Goal: Task Accomplishment & Management: Complete application form

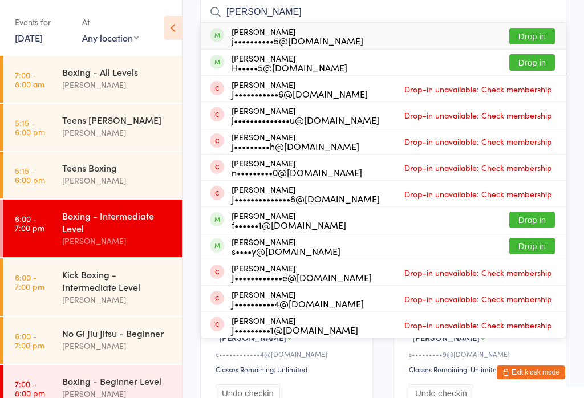
type input "Jessica richards"
click at [531, 39] on button "Drop in" at bounding box center [532, 36] width 46 height 17
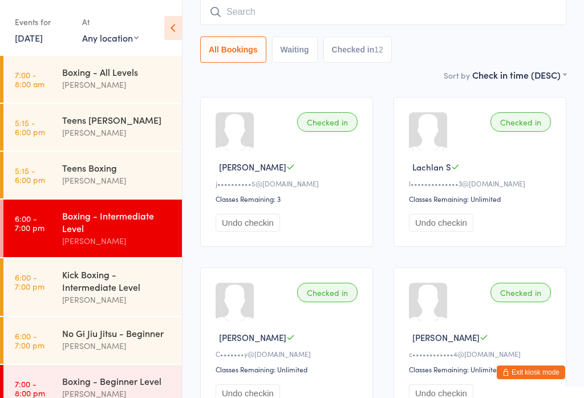
click at [528, 369] on button "Exit kiosk mode" at bounding box center [531, 373] width 68 height 14
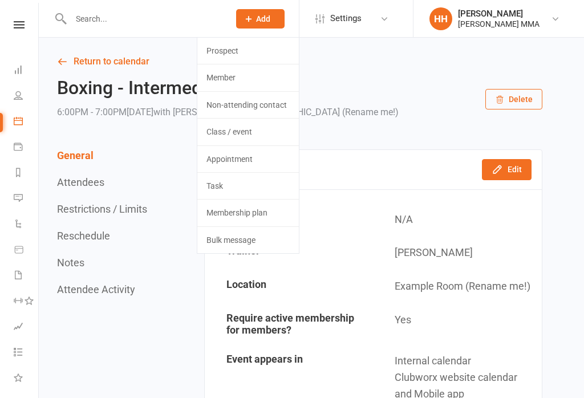
click at [269, 56] on link "Prospect" at bounding box center [248, 51] width 102 height 26
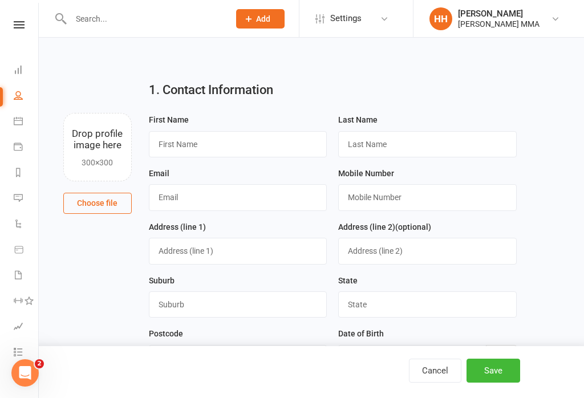
click at [267, 124] on div "First Name" at bounding box center [238, 135] width 179 height 44
click at [265, 142] on input "text" at bounding box center [238, 144] width 179 height 26
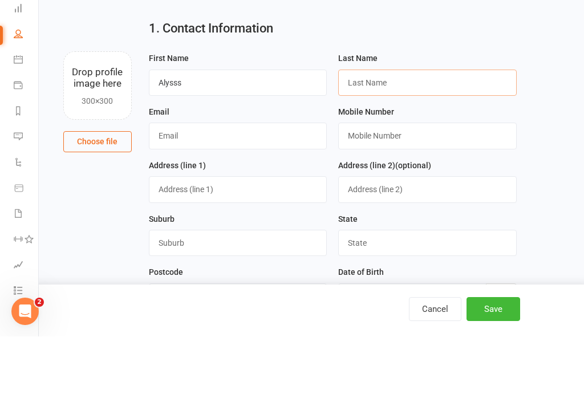
click at [440, 131] on input "text" at bounding box center [427, 144] width 179 height 26
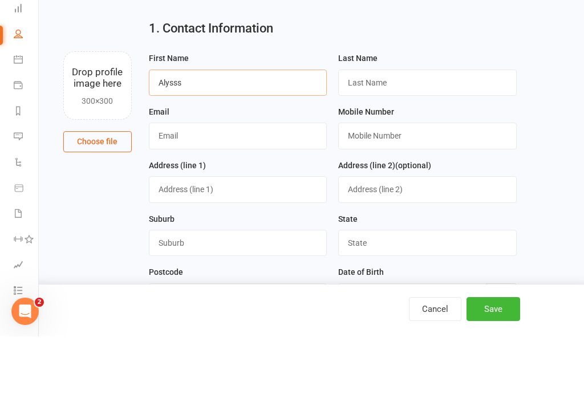
click at [275, 131] on input "Alysss" at bounding box center [238, 144] width 179 height 26
type input "Alyssa"
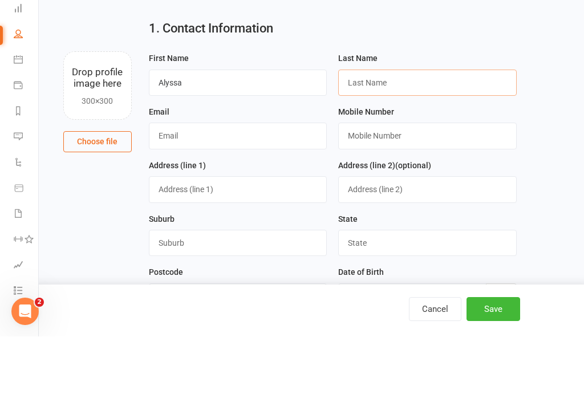
click at [427, 131] on input "text" at bounding box center [427, 144] width 179 height 26
type input "[PERSON_NAME]"
click at [253, 184] on input "text" at bounding box center [238, 197] width 179 height 26
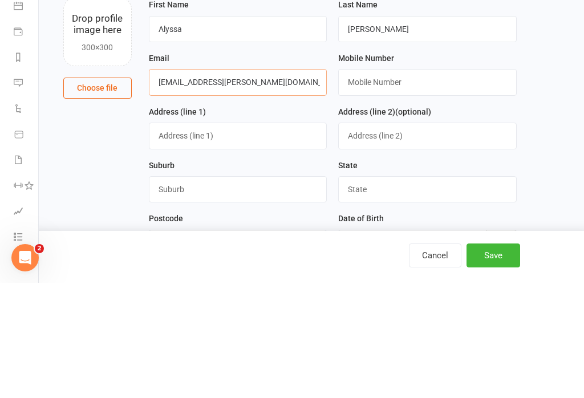
type input "[EMAIL_ADDRESS][PERSON_NAME][DOMAIN_NAME]"
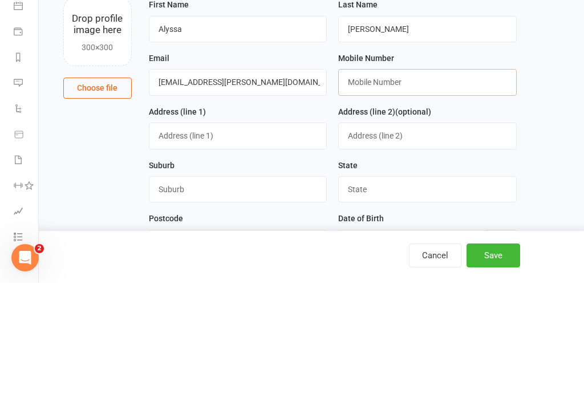
click at [431, 184] on input "text" at bounding box center [427, 197] width 179 height 26
type input "0411840456"
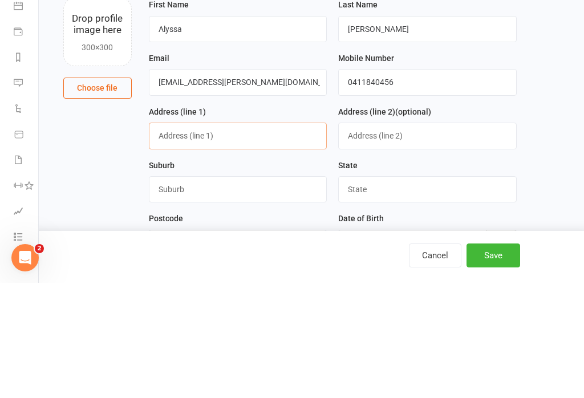
click at [293, 238] on input "text" at bounding box center [238, 251] width 179 height 26
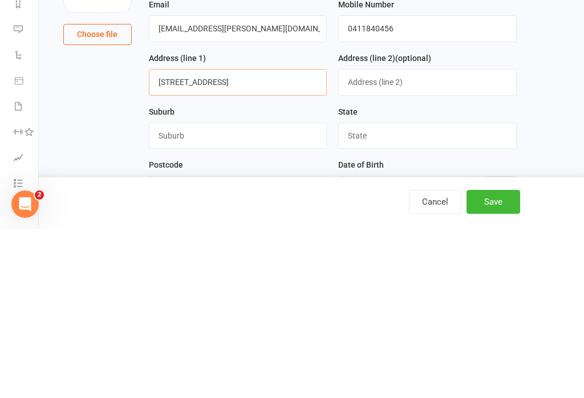
type input "[STREET_ADDRESS]"
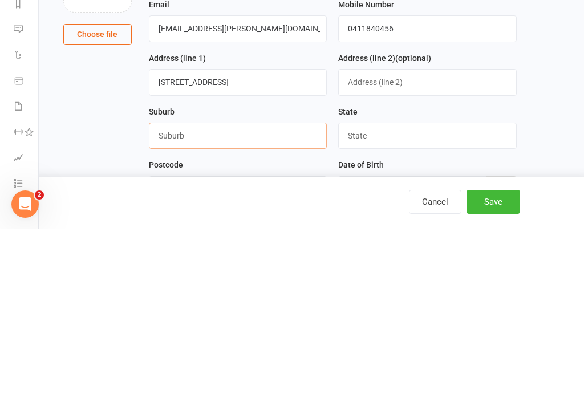
click at [258, 292] on input "text" at bounding box center [238, 305] width 179 height 26
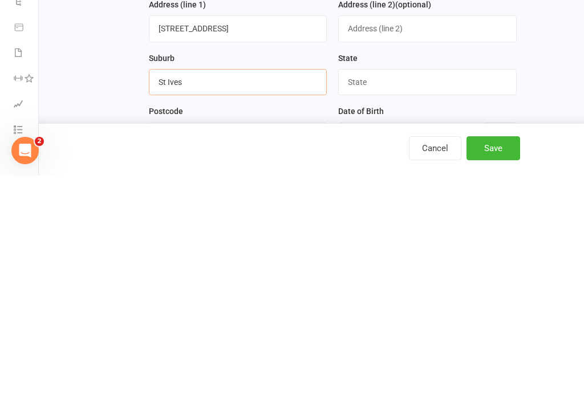
type input "St Ives"
click at [428, 292] on input "text" at bounding box center [427, 305] width 179 height 26
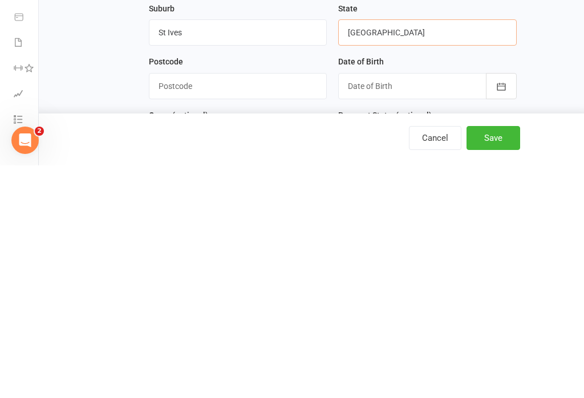
type input "[GEOGRAPHIC_DATA]"
click at [271, 306] on input "text" at bounding box center [238, 319] width 179 height 26
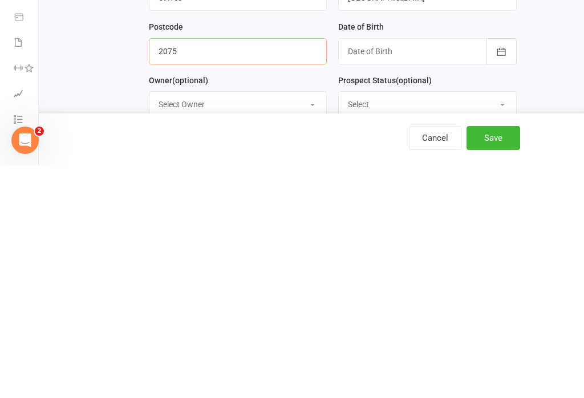
type input "2075"
click at [419, 271] on div at bounding box center [427, 284] width 179 height 26
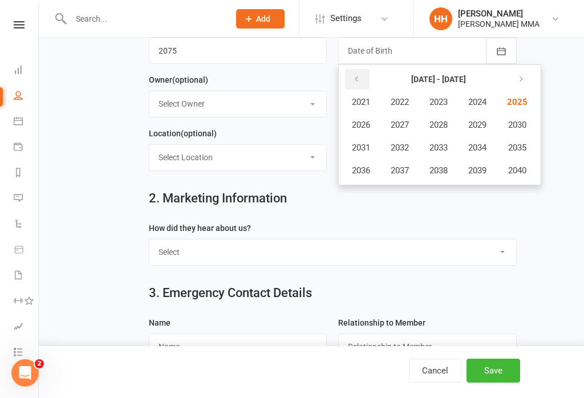
click at [360, 76] on icon "button" at bounding box center [357, 79] width 8 height 9
click at [503, 50] on icon "button" at bounding box center [501, 50] width 9 height 7
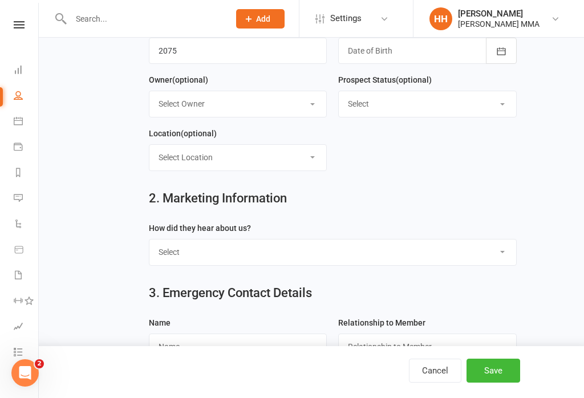
click at [494, 49] on button "button" at bounding box center [501, 51] width 31 height 26
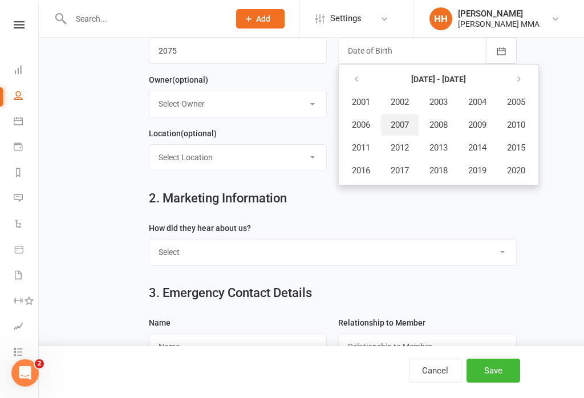
click at [406, 115] on button "2007" at bounding box center [400, 125] width 38 height 22
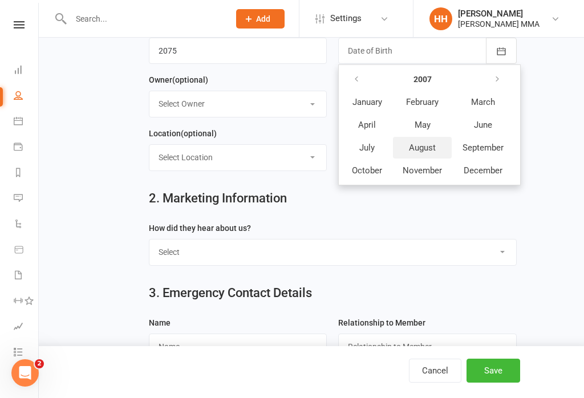
click at [436, 144] on span "August" at bounding box center [422, 148] width 27 height 10
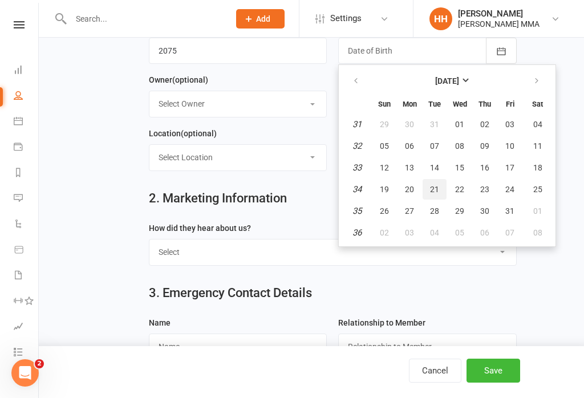
click at [436, 188] on span "21" at bounding box center [434, 189] width 9 height 9
type input "[DATE]"
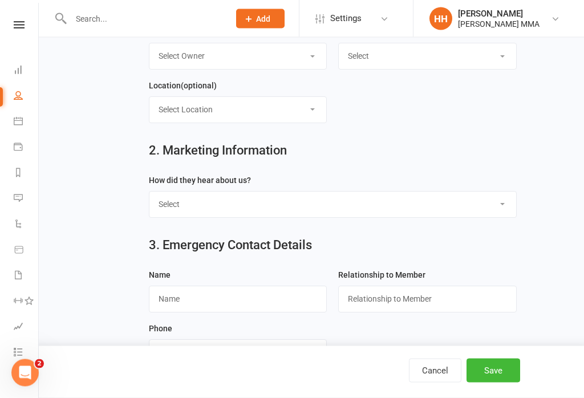
scroll to position [389, 0]
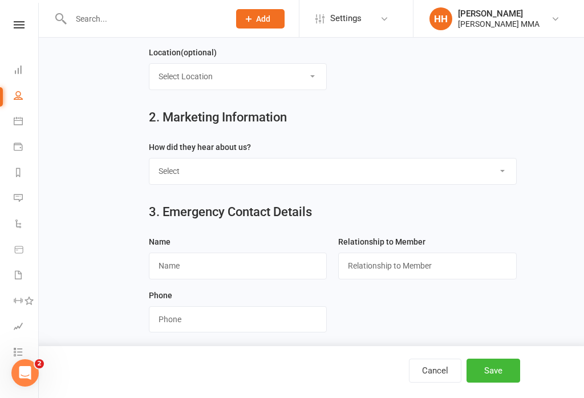
click at [398, 167] on select "Select Through A Friend Social Media Google Walk by" at bounding box center [332, 171] width 367 height 25
select select "Through A Friend"
click at [298, 269] on input "text" at bounding box center [238, 266] width 179 height 26
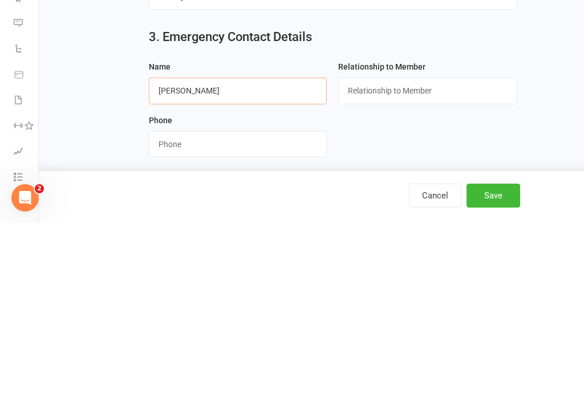
type input "[PERSON_NAME]"
click at [438, 253] on input "text" at bounding box center [427, 266] width 179 height 26
type input "Mother"
click at [272, 306] on input "string" at bounding box center [238, 319] width 179 height 26
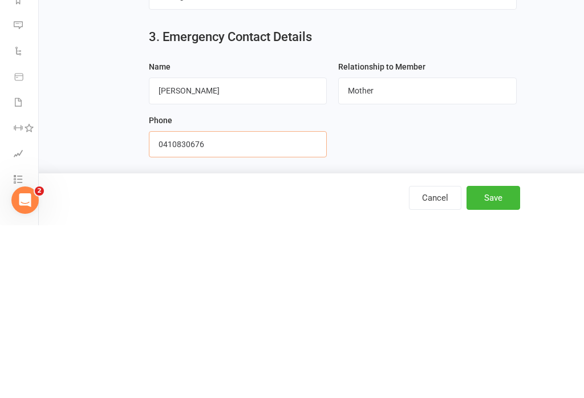
scroll to position [406, 0]
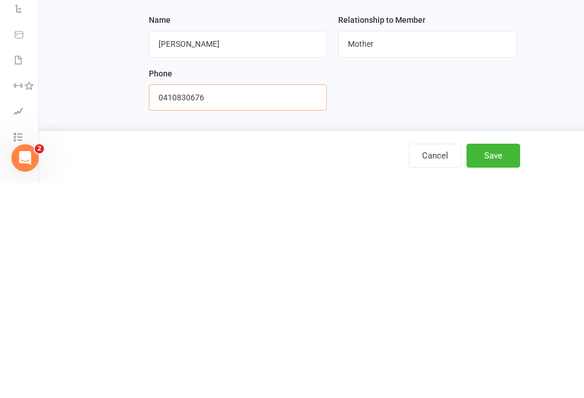
type input "0410830676"
click at [499, 359] on button "Save" at bounding box center [494, 371] width 54 height 24
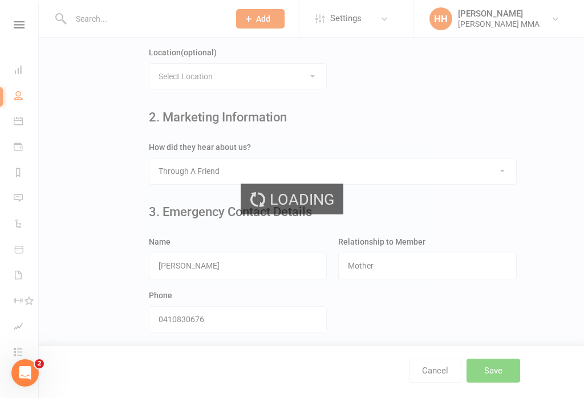
scroll to position [0, 0]
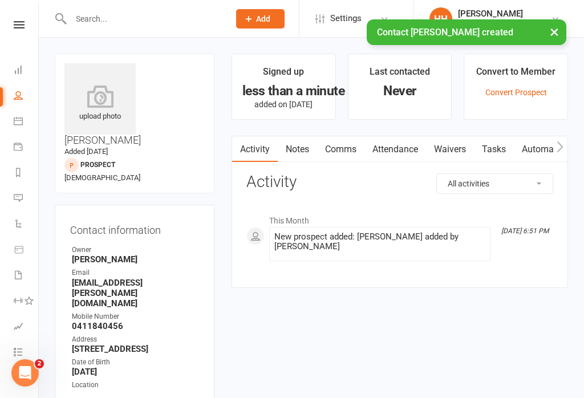
click at [446, 141] on link "Waivers" at bounding box center [450, 149] width 48 height 26
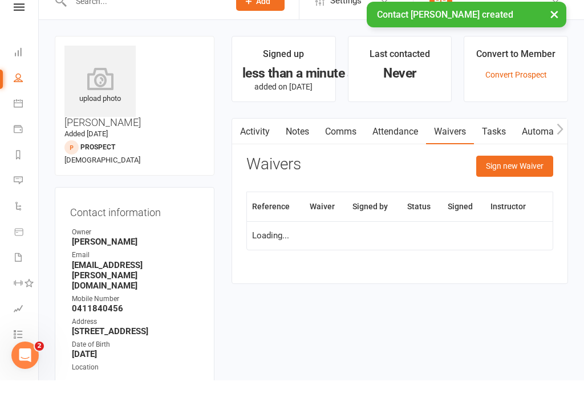
scroll to position [18, 0]
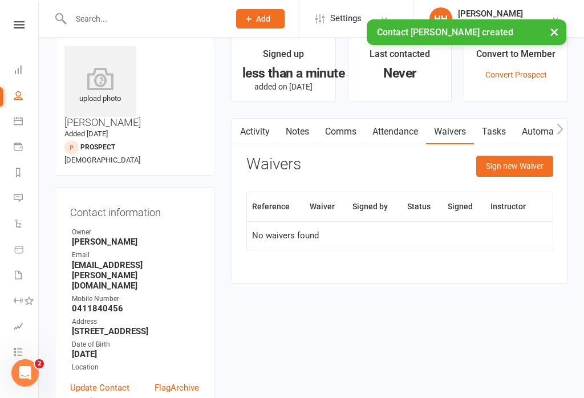
click at [524, 192] on table "Reference Waiver Signed by Status Signed Instructor No waivers found" at bounding box center [399, 221] width 307 height 59
click at [522, 175] on button "Sign new Waiver" at bounding box center [514, 166] width 77 height 21
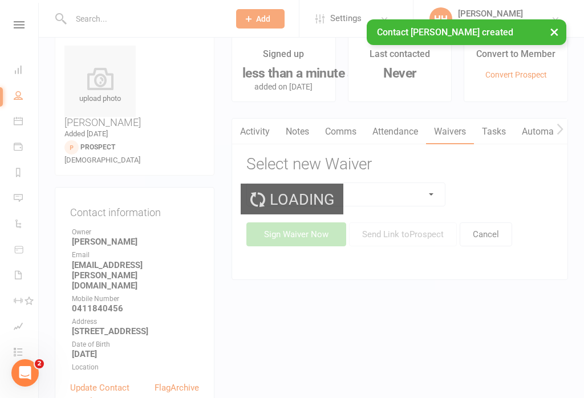
click at [371, 200] on select at bounding box center [346, 194] width 198 height 23
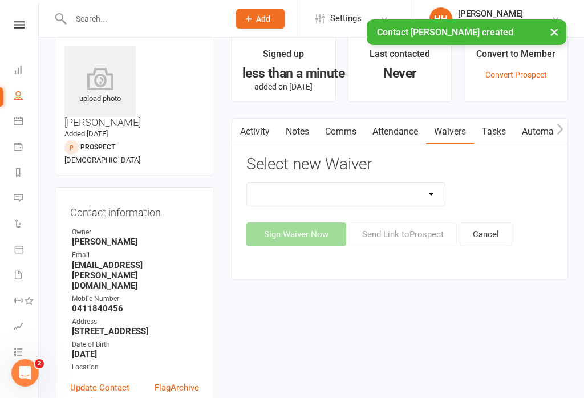
select select "10455"
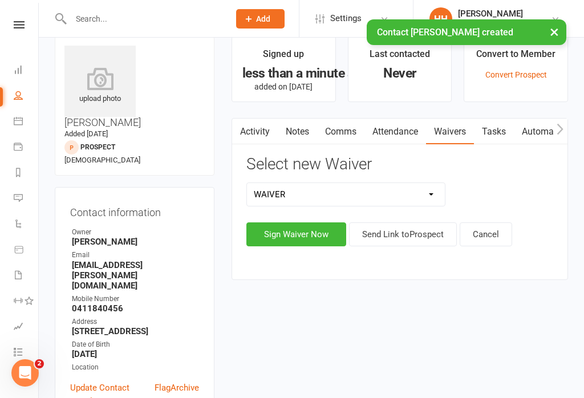
click at [310, 238] on button "Sign Waiver Now" at bounding box center [296, 234] width 100 height 24
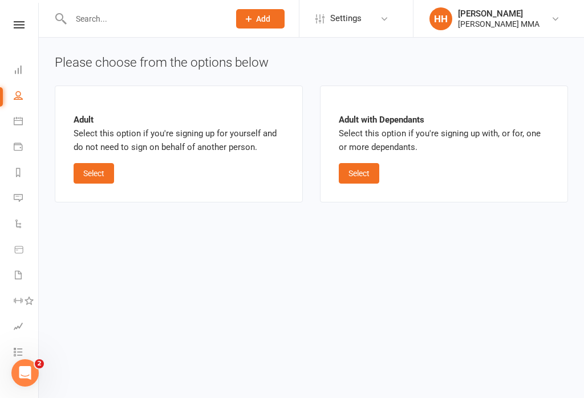
click at [99, 179] on button "Select" at bounding box center [94, 173] width 41 height 21
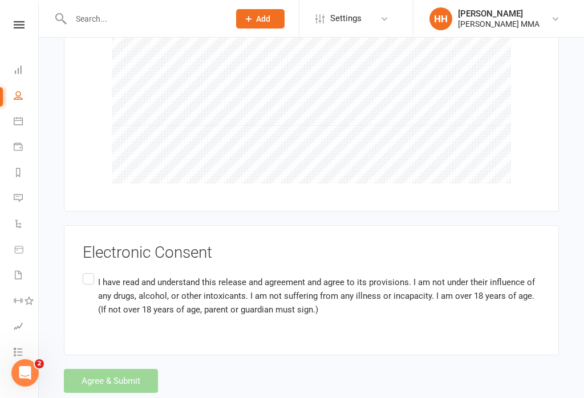
scroll to position [1112, 0]
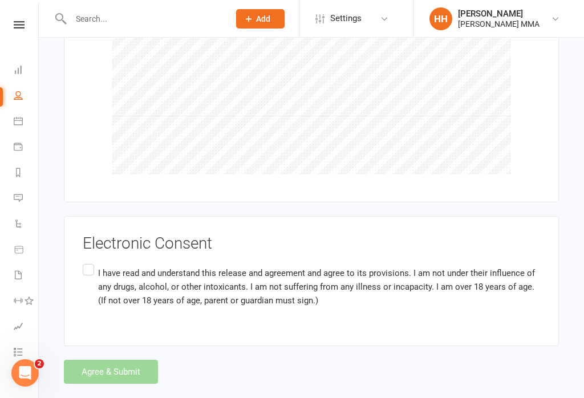
click at [95, 262] on label "I have read and understand this release and agreement and agree to its provisio…" at bounding box center [312, 287] width 458 height 50
click at [90, 262] on input "I have read and understand this release and agreement and agree to its provisio…" at bounding box center [86, 262] width 7 height 0
click at [127, 361] on button "Agree & Submit" at bounding box center [111, 372] width 94 height 24
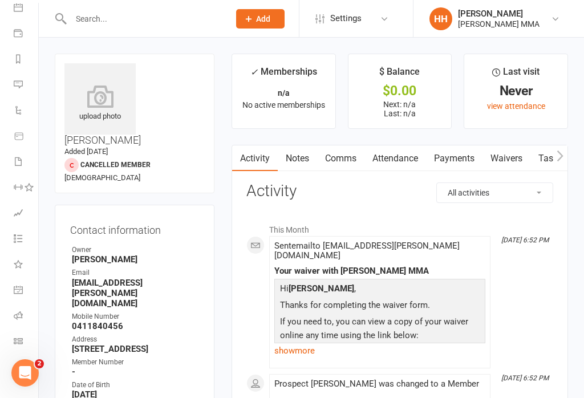
scroll to position [114, 0]
click at [17, 353] on link "Class check-in" at bounding box center [27, 343] width 26 height 26
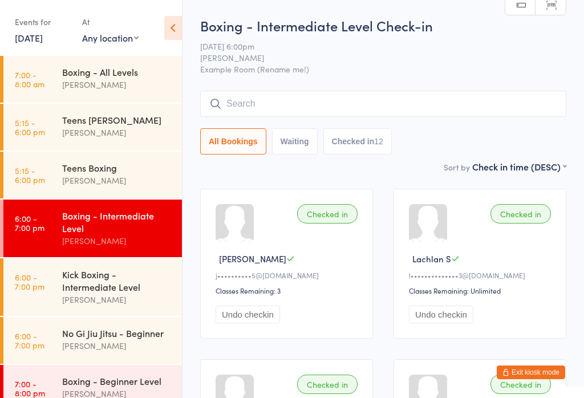
click at [454, 100] on input "search" at bounding box center [383, 104] width 366 height 26
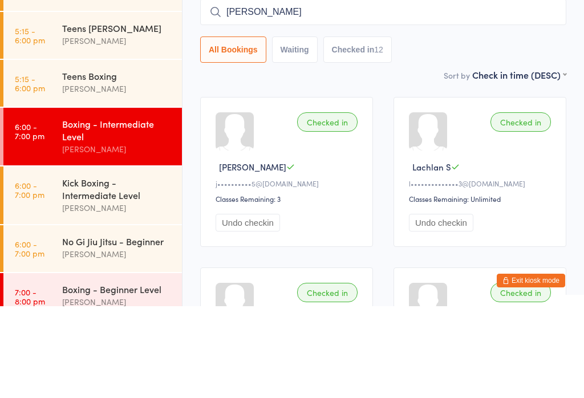
type input "[PERSON_NAME]"
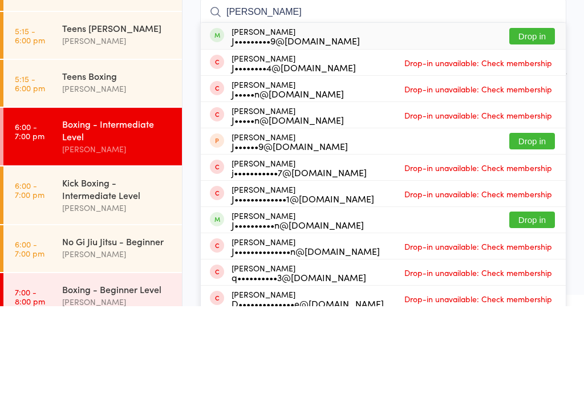
click at [335, 128] on div "J•••••••••9@[DOMAIN_NAME]" at bounding box center [296, 132] width 128 height 9
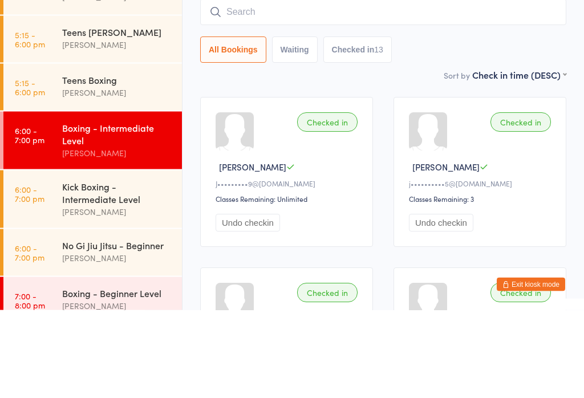
scroll to position [5, 0]
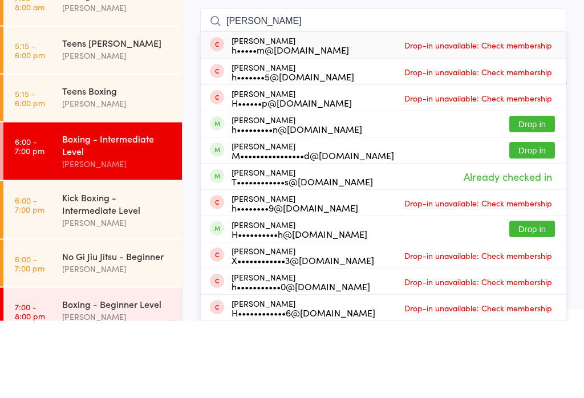
type input "[PERSON_NAME]"
click at [531, 193] on button "Drop in" at bounding box center [532, 201] width 46 height 17
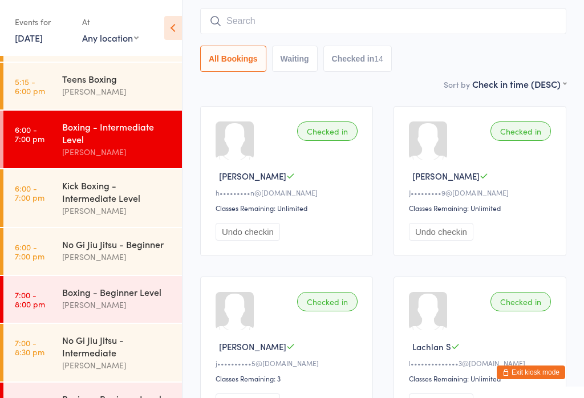
scroll to position [96, 0]
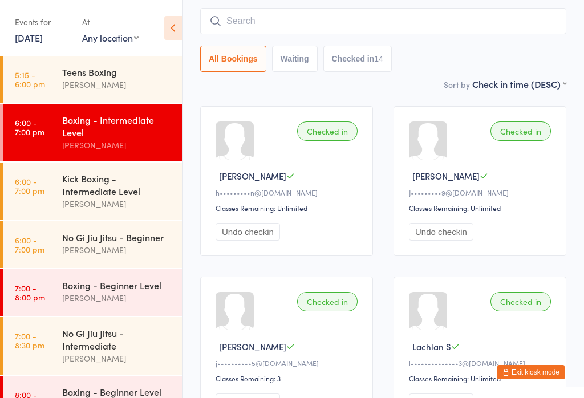
click at [128, 350] on div "No Gi Jiu Jitsu - Intermediate" at bounding box center [117, 339] width 110 height 25
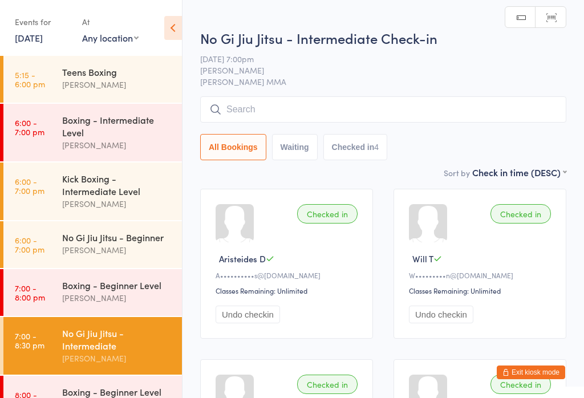
click at [281, 123] on input "search" at bounding box center [383, 109] width 366 height 26
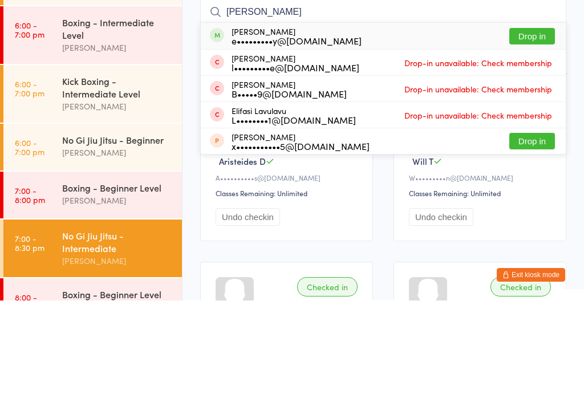
type input "Eliza"
click at [524, 126] on button "Drop in" at bounding box center [532, 134] width 46 height 17
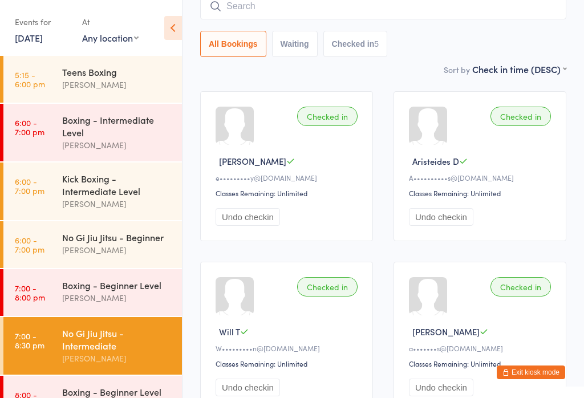
click at [132, 292] on div "Boxing - Beginner Level" at bounding box center [117, 285] width 110 height 13
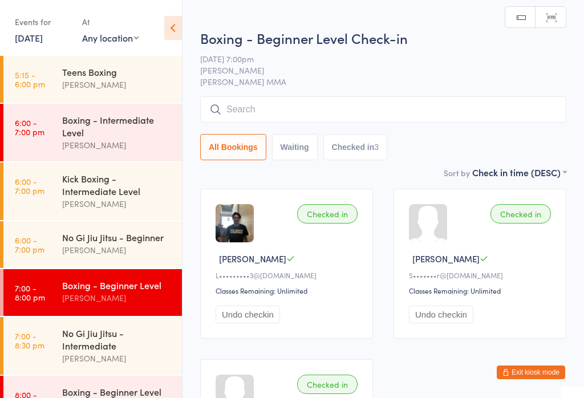
click at [315, 112] on input "search" at bounding box center [383, 109] width 366 height 26
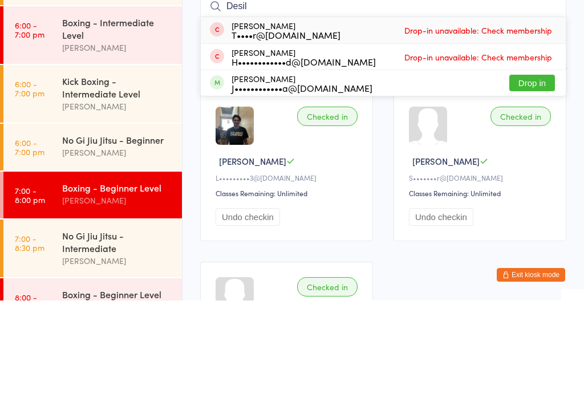
type input "Desil"
click at [539, 172] on button "Drop in" at bounding box center [532, 180] width 46 height 17
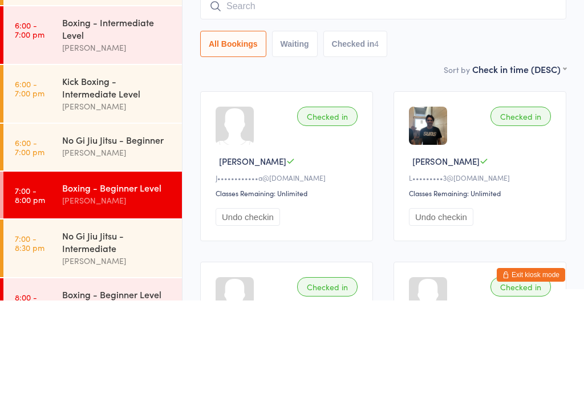
click at [410, 91] on input "search" at bounding box center [383, 104] width 366 height 26
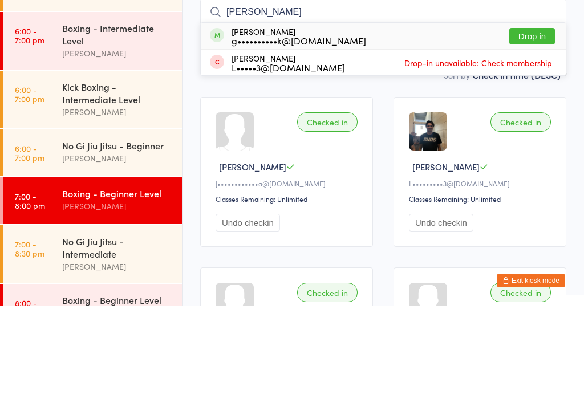
type input "Ritik"
click at [531, 120] on button "Drop in" at bounding box center [532, 128] width 46 height 17
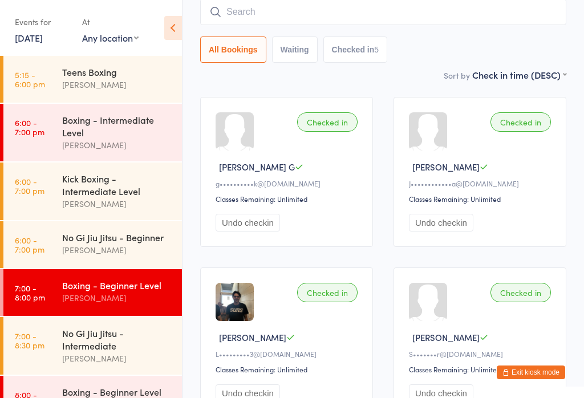
click at [107, 350] on div "No Gi Jiu Jitsu - Intermediate" at bounding box center [117, 339] width 110 height 25
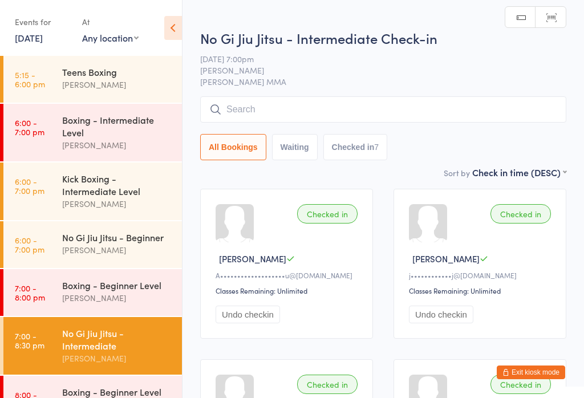
click at [321, 107] on input "search" at bounding box center [383, 109] width 366 height 26
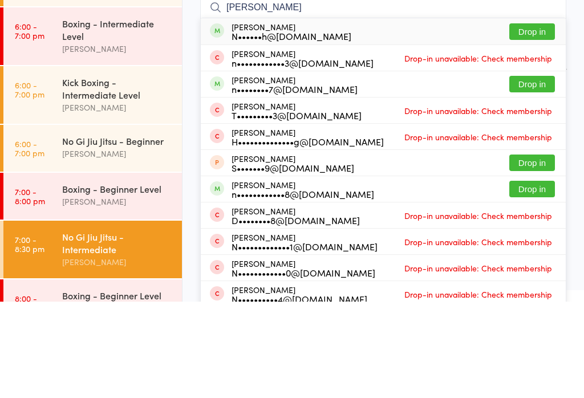
type input "Nathan c"
click at [526, 120] on button "Drop in" at bounding box center [532, 128] width 46 height 17
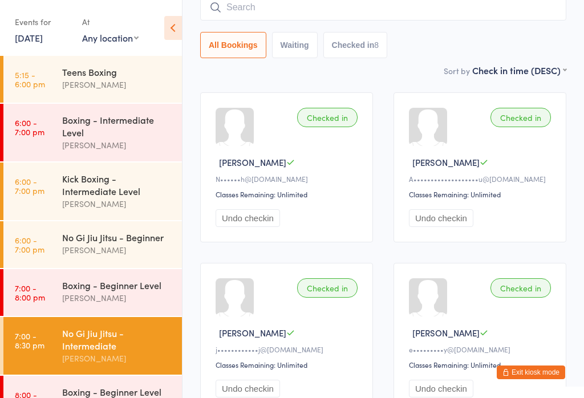
click at [517, 16] on input "search" at bounding box center [383, 7] width 366 height 26
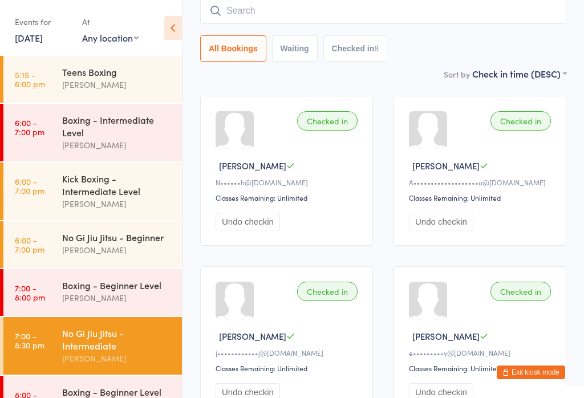
click at [362, 11] on input "search" at bounding box center [383, 11] width 366 height 26
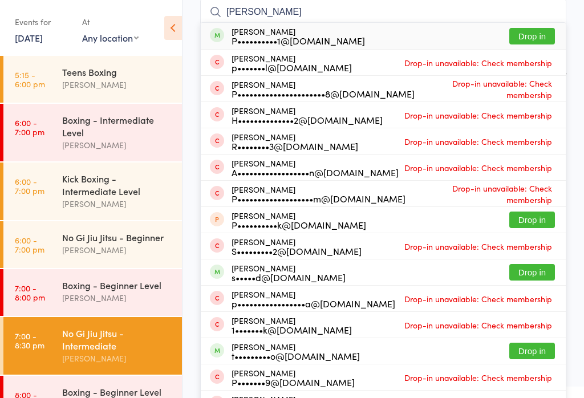
type input "Paul"
click at [535, 35] on button "Drop in" at bounding box center [532, 36] width 46 height 17
